Goal: Task Accomplishment & Management: Manage account settings

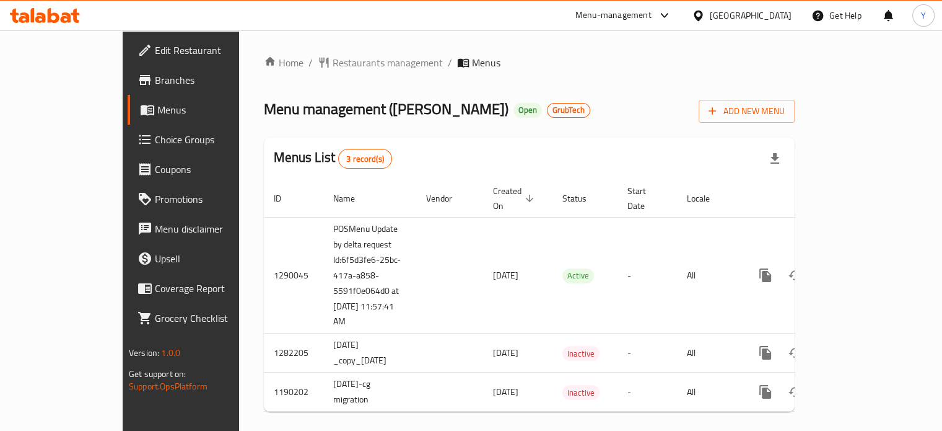
click at [525, 74] on div "Home / Restaurants management / Menus Menu management ( Midan AlSham ) Open Gru…" at bounding box center [529, 238] width 531 height 366
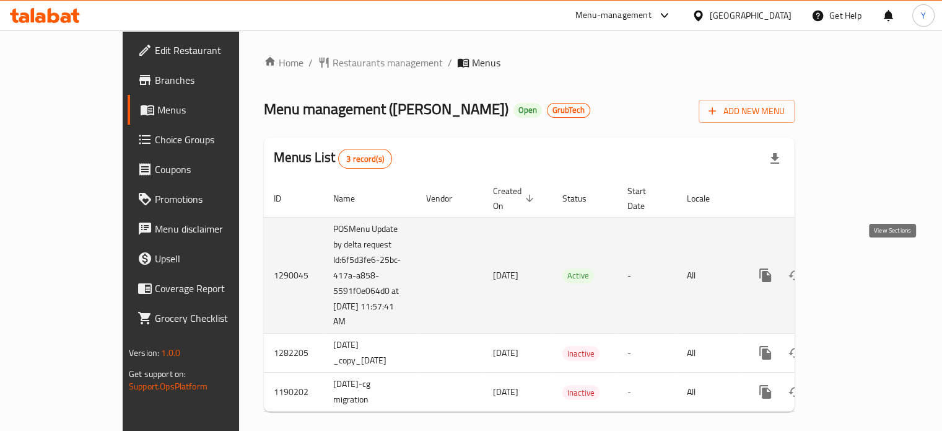
click at [862, 268] on icon "enhanced table" at bounding box center [855, 275] width 15 height 15
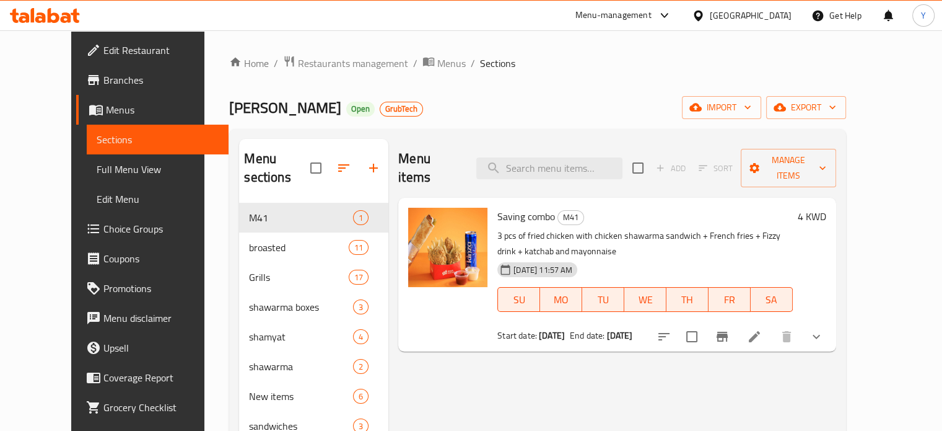
click at [587, 87] on div "Home / Restaurants management / Menus / Sections Midan AlSham Open GrubTech imp…" at bounding box center [537, 329] width 616 height 549
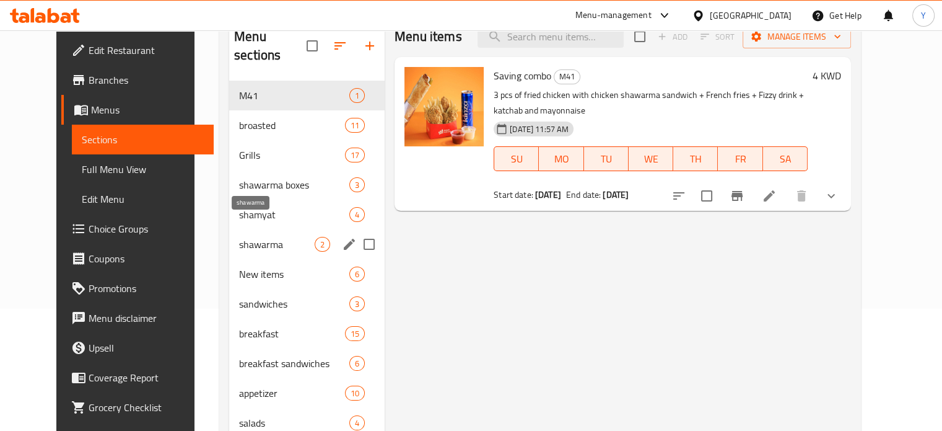
scroll to position [124, 0]
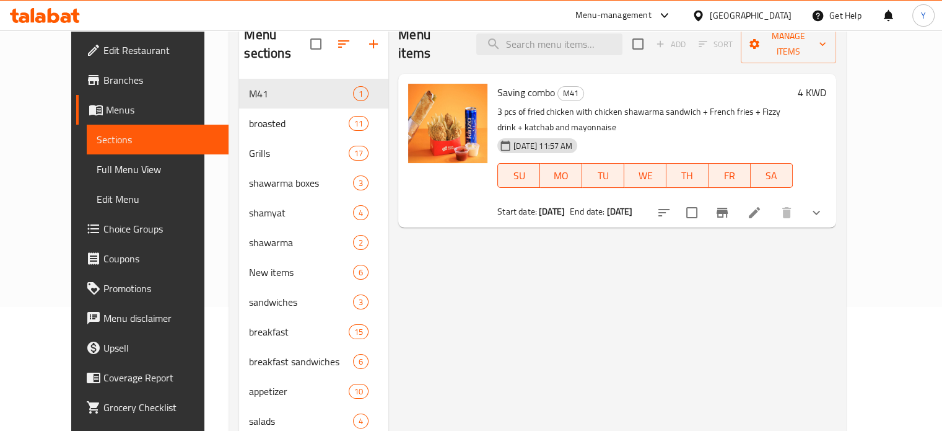
click at [618, 307] on div "Menu items Add Sort Manage items Saving combo M41 3 pcs of fried chicken with c…" at bounding box center [611, 242] width 447 height 455
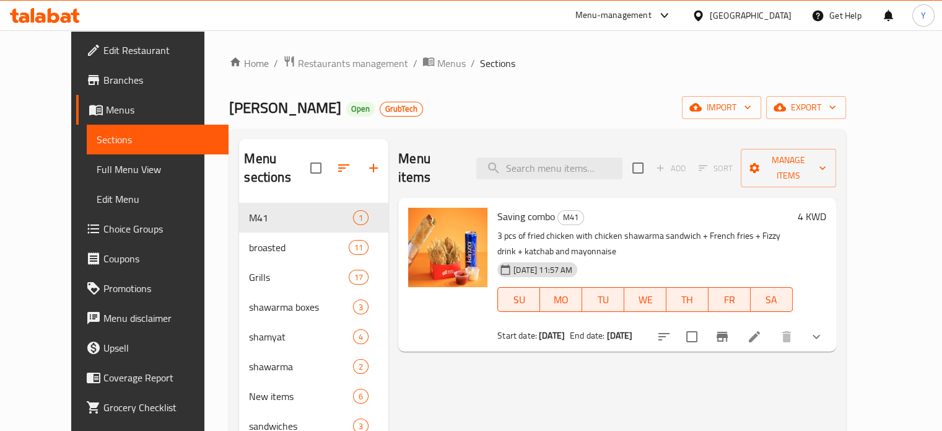
click at [871, 50] on div "Home / Restaurants management / Menus / Sections Midan AlSham Open GrubTech imp…" at bounding box center [537, 329] width 666 height 599
click at [543, 99] on div "Midan AlSham Open GrubTech import export" at bounding box center [537, 107] width 616 height 23
click at [606, 88] on div "Home / Restaurants management / Menus / Sections Midan AlSham Open GrubTech imp…" at bounding box center [537, 329] width 616 height 549
click at [762, 329] on icon at bounding box center [754, 336] width 15 height 15
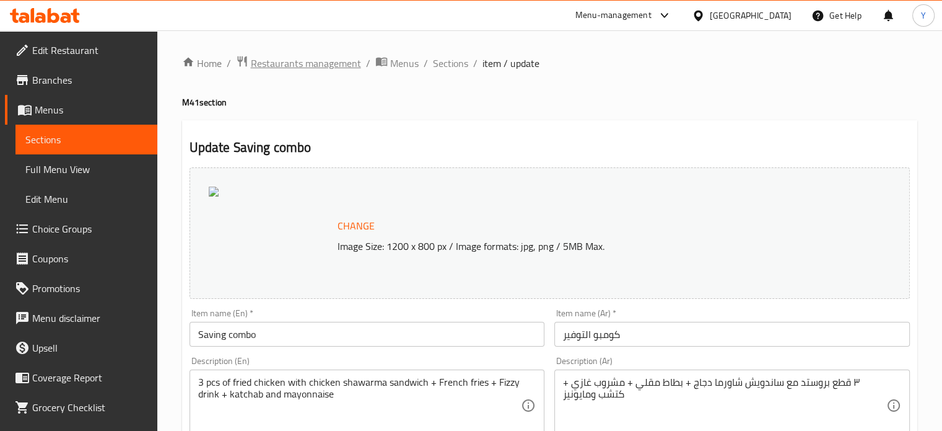
click at [322, 56] on span "Restaurants management" at bounding box center [306, 63] width 110 height 15
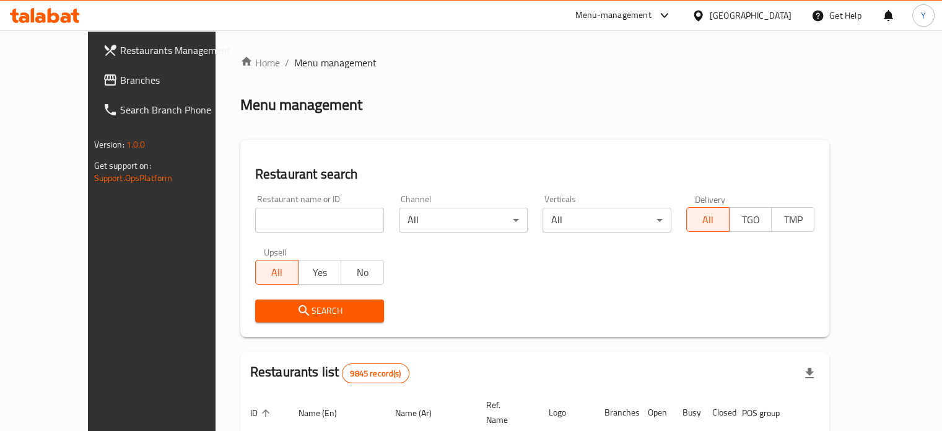
click at [664, 44] on div "Home / Menu management Menu management Restaurant search Restaurant name or ID …" at bounding box center [535, 413] width 639 height 767
click at [651, 22] on div "Menu-management" at bounding box center [614, 15] width 76 height 15
click at [813, 79] on div "Home / Menu management Menu management Restaurant search Restaurant name or ID …" at bounding box center [535, 413] width 590 height 717
click at [673, 6] on div "Menu-management" at bounding box center [624, 16] width 116 height 30
click at [652, 15] on div "Menu-management" at bounding box center [614, 15] width 76 height 15
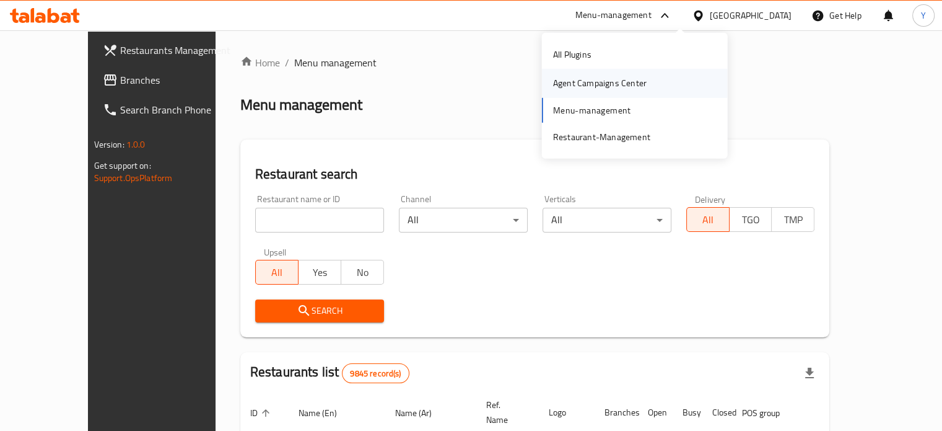
click at [543, 91] on div "Agent Campaigns Center" at bounding box center [599, 83] width 113 height 29
